Goal: Information Seeking & Learning: Understand process/instructions

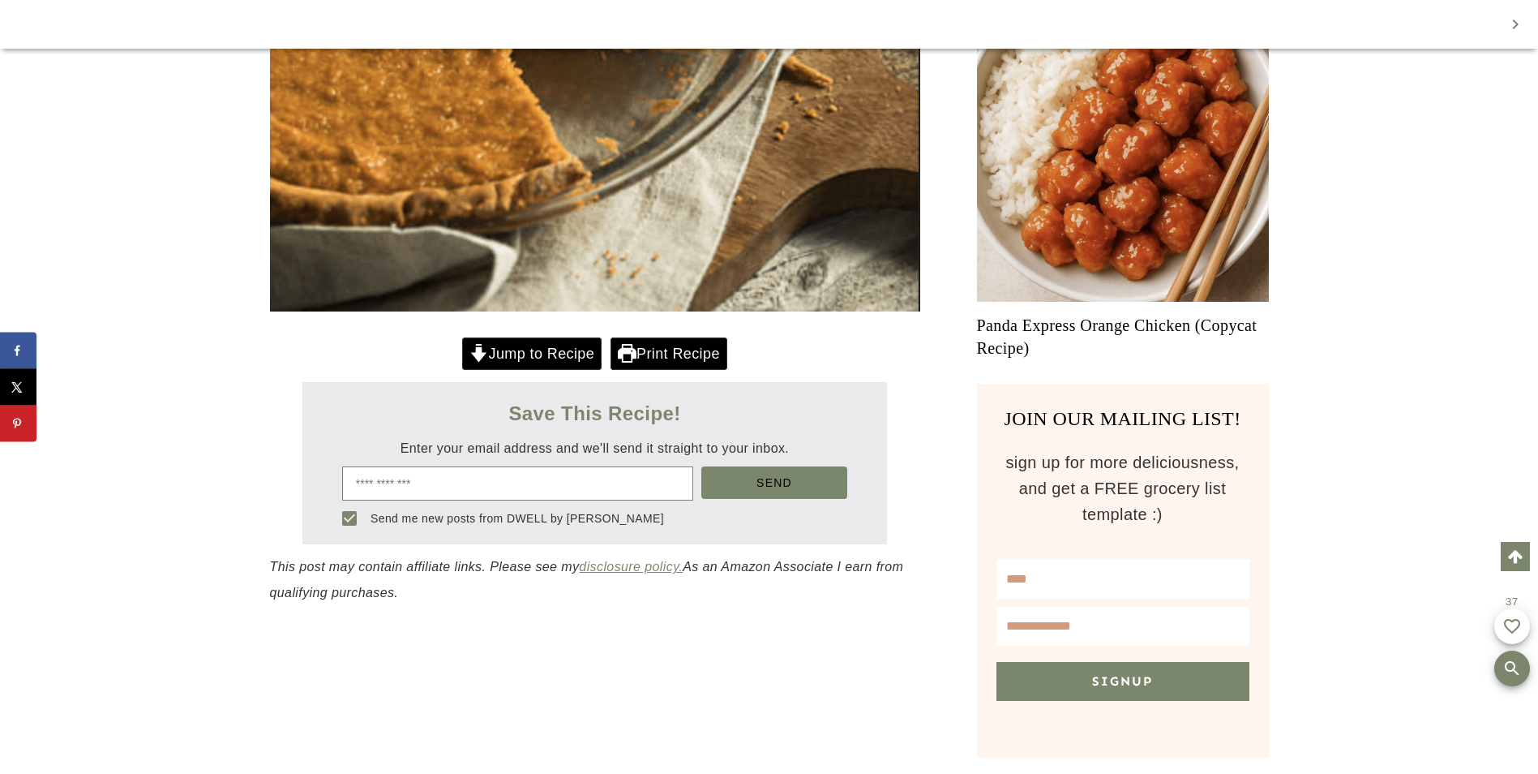
scroll to position [1115, 0]
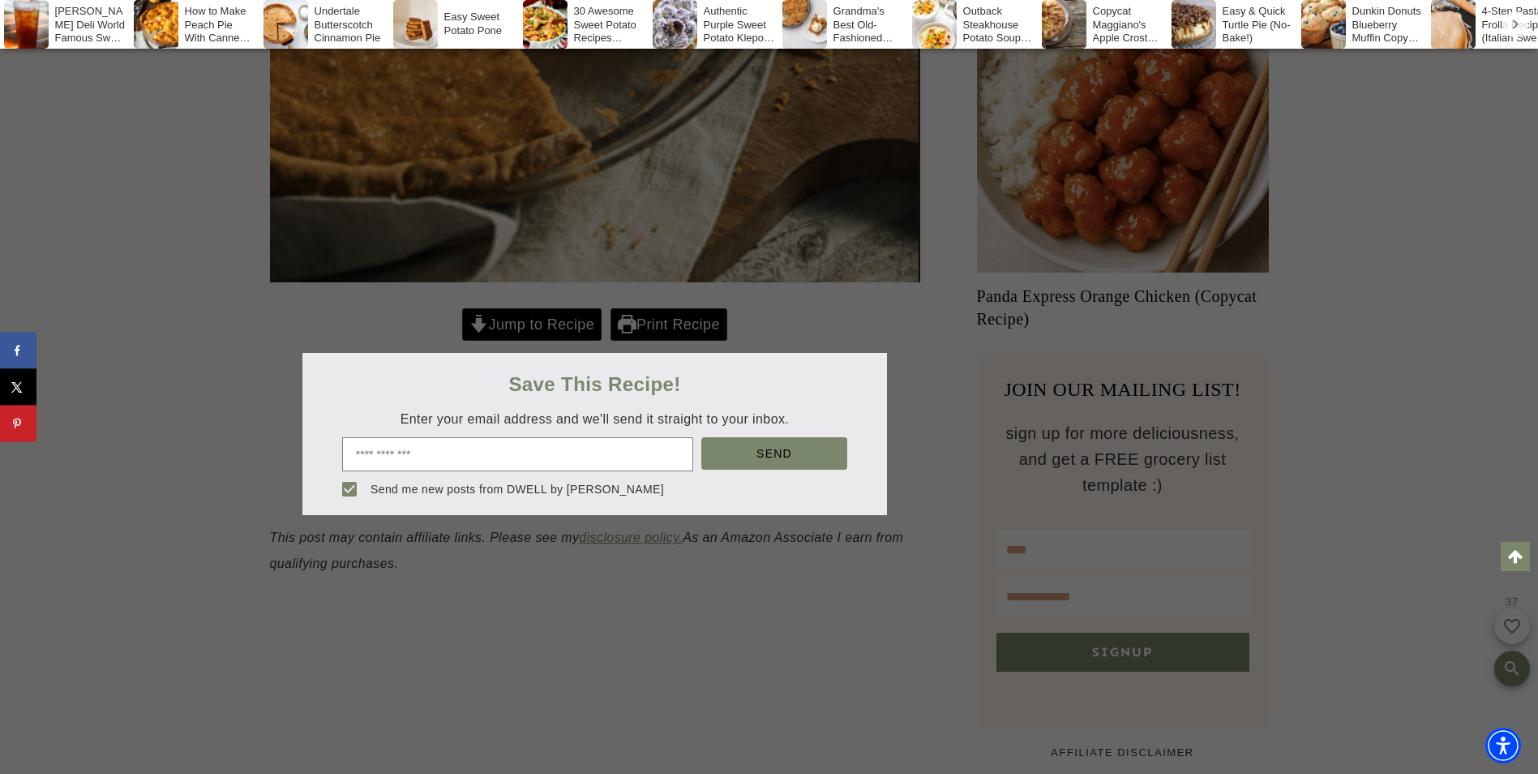
click at [527, 326] on div at bounding box center [769, 387] width 1538 height 774
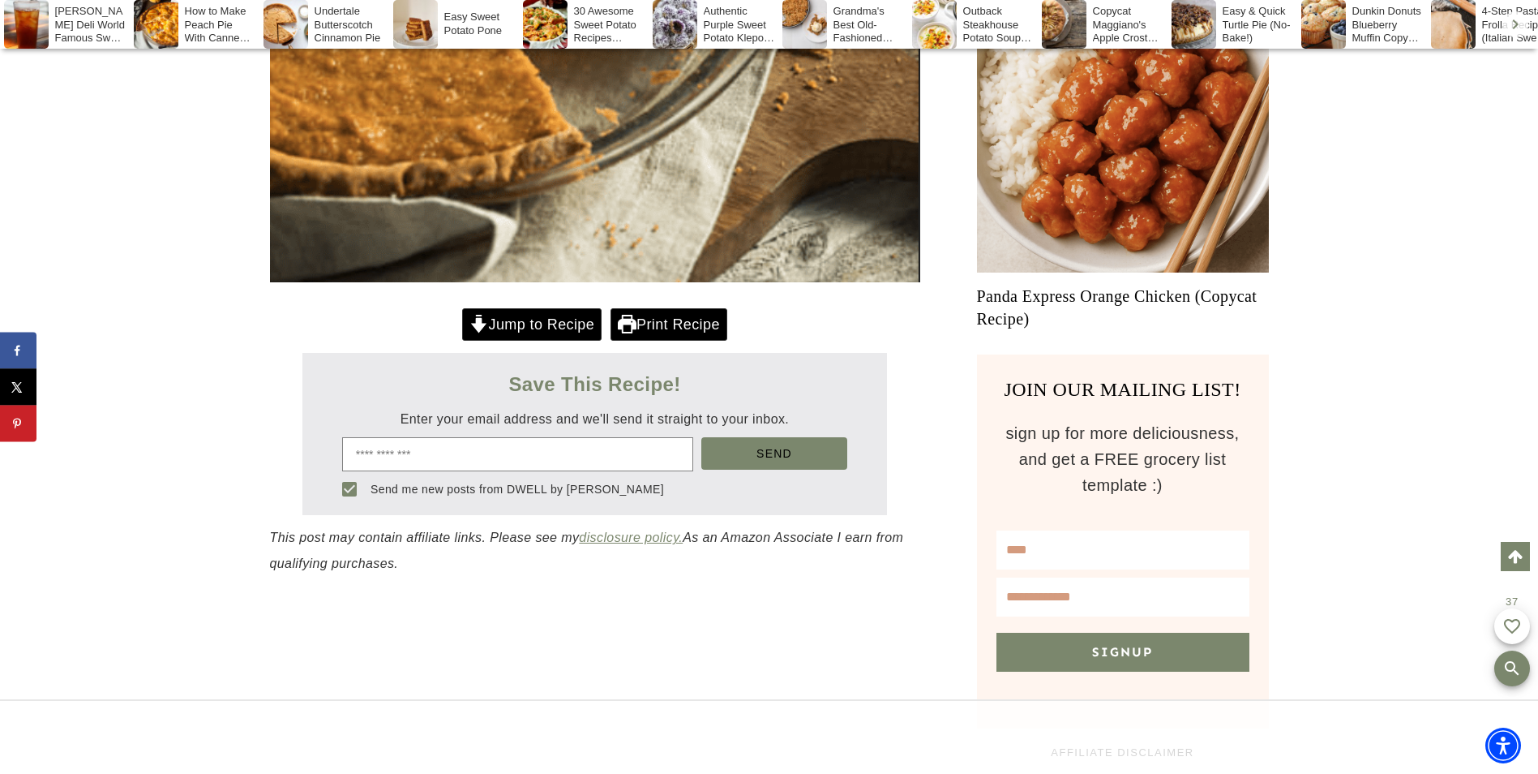
click at [523, 326] on link "Jump to Recipe" at bounding box center [531, 324] width 139 height 33
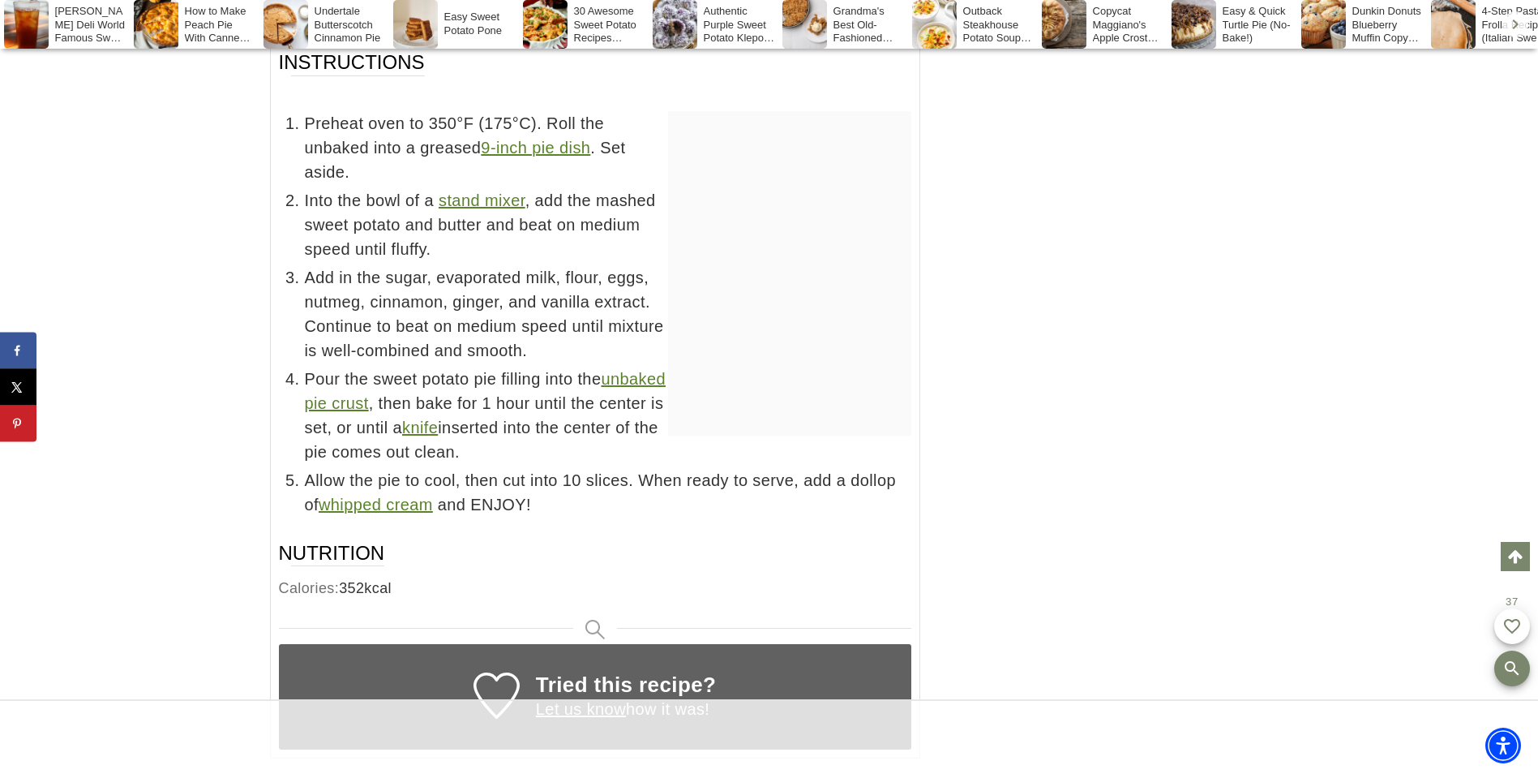
scroll to position [11449, 0]
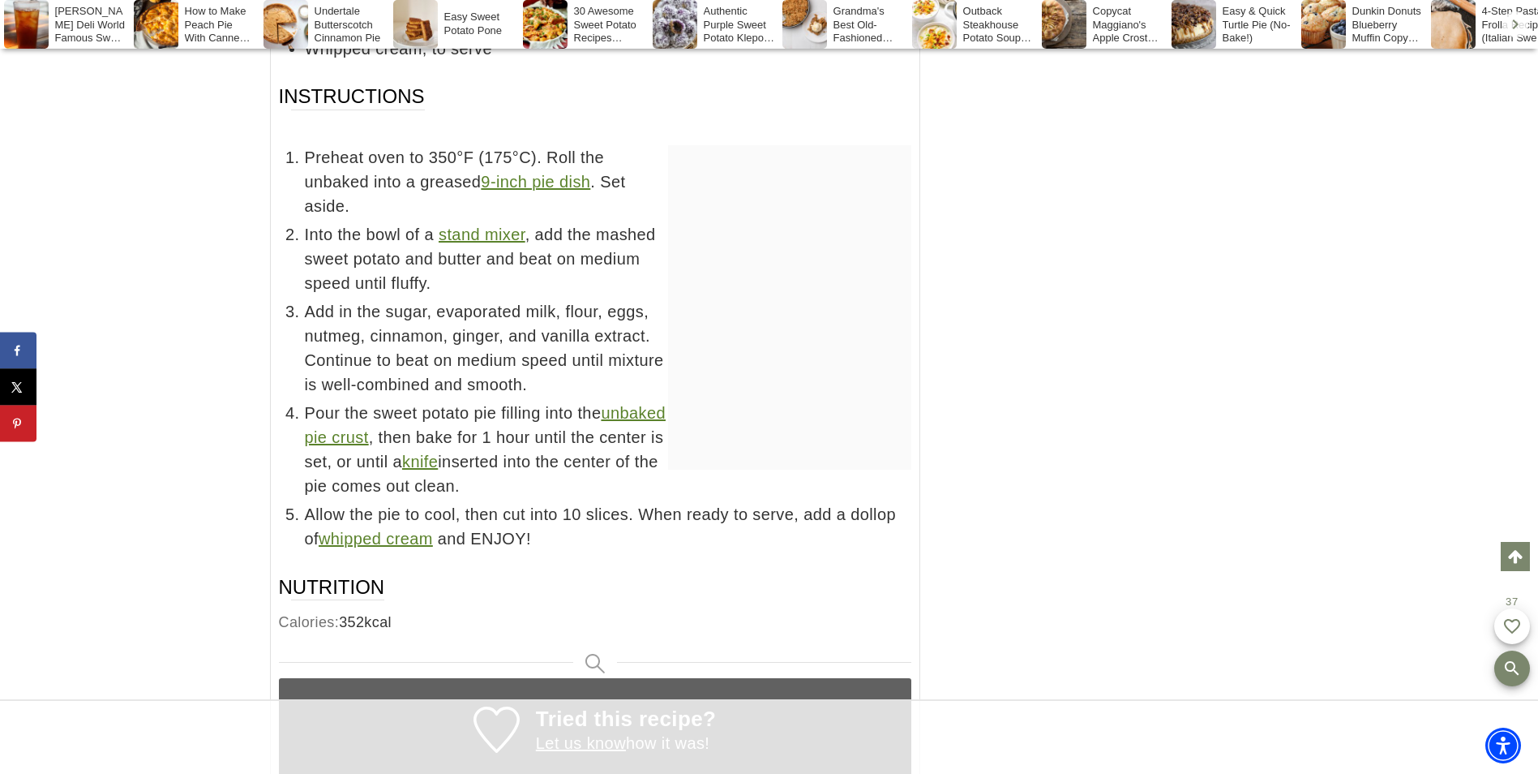
click at [861, 28] on div "Grandma's Best Old-Fashioned Apple Crisp (with GF/DF Options)" at bounding box center [846, 24] width 126 height 49
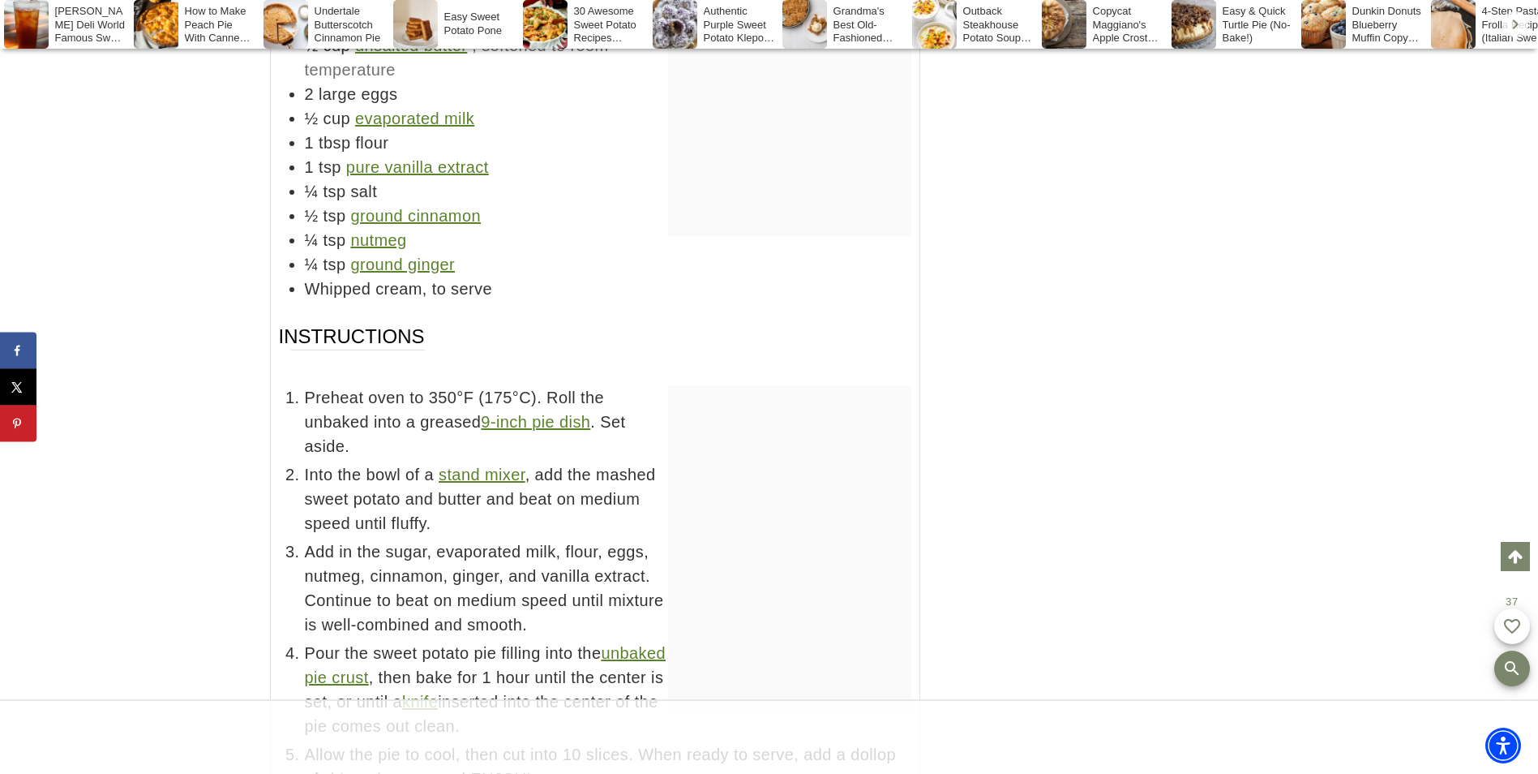
scroll to position [11206, 0]
click at [860, 18] on div "Grandma's Best Old-Fashioned Apple Crisp (with GF/DF Options)" at bounding box center [846, 24] width 126 height 49
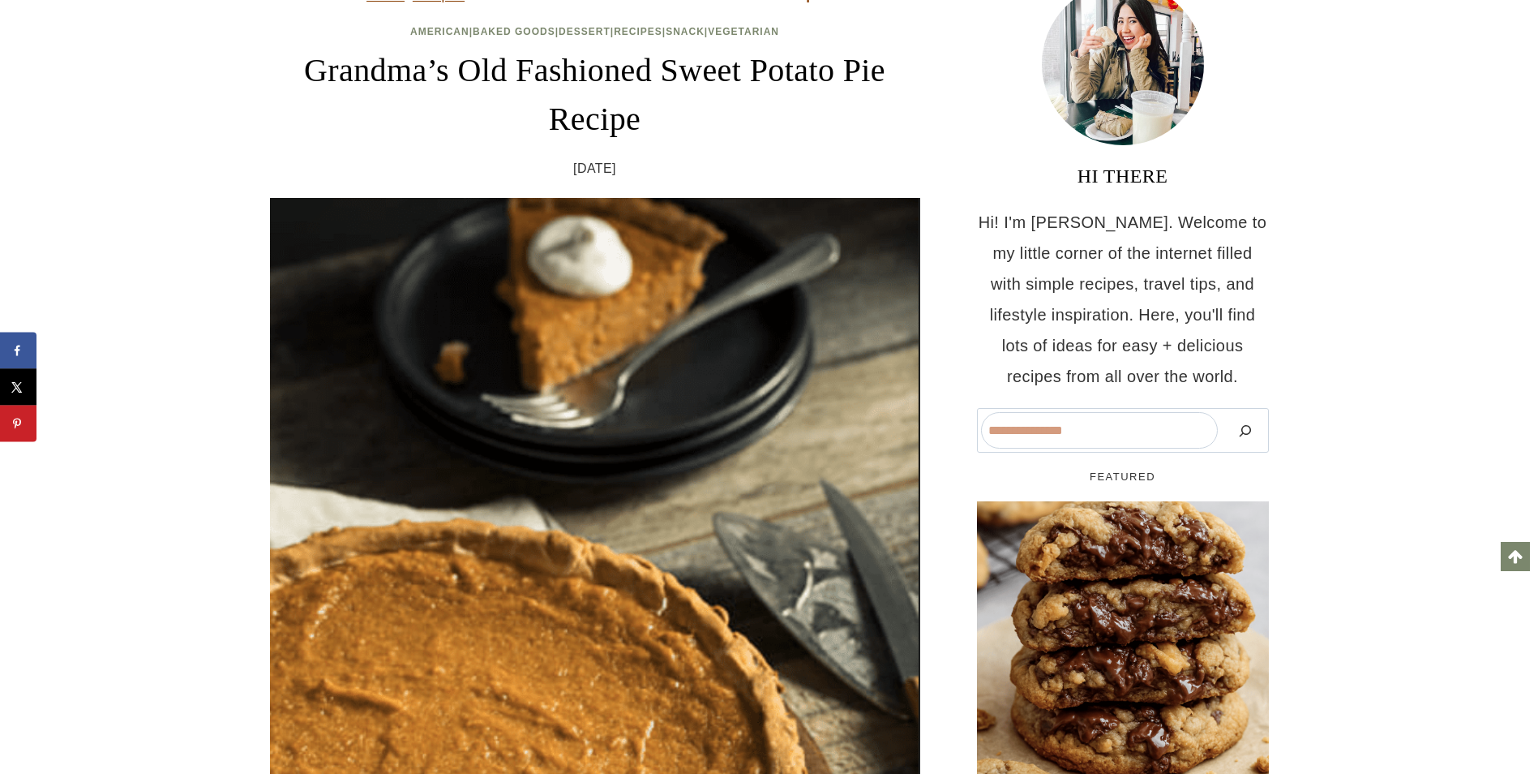
scroll to position [2, 0]
